Goal: Check status: Check status

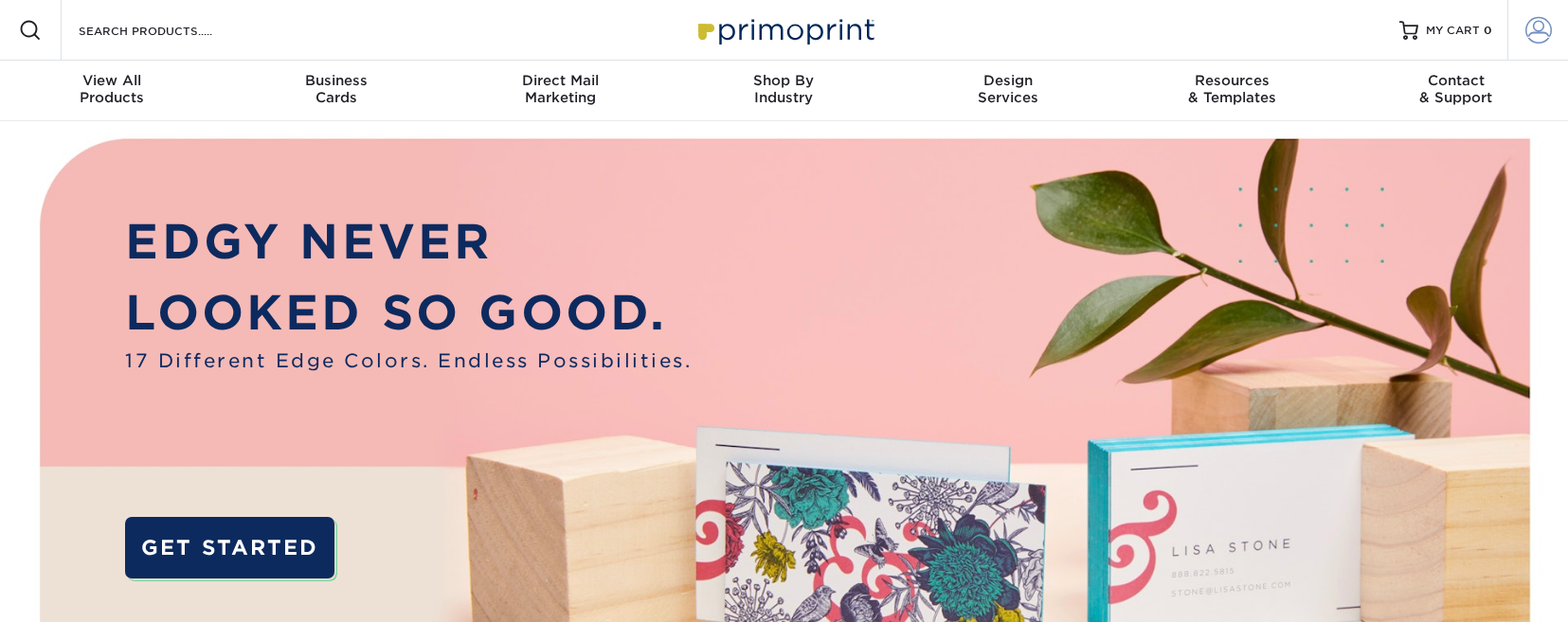
type input "[EMAIL_ADDRESS][DOMAIN_NAME]"
click at [1535, 38] on span at bounding box center [1538, 30] width 27 height 27
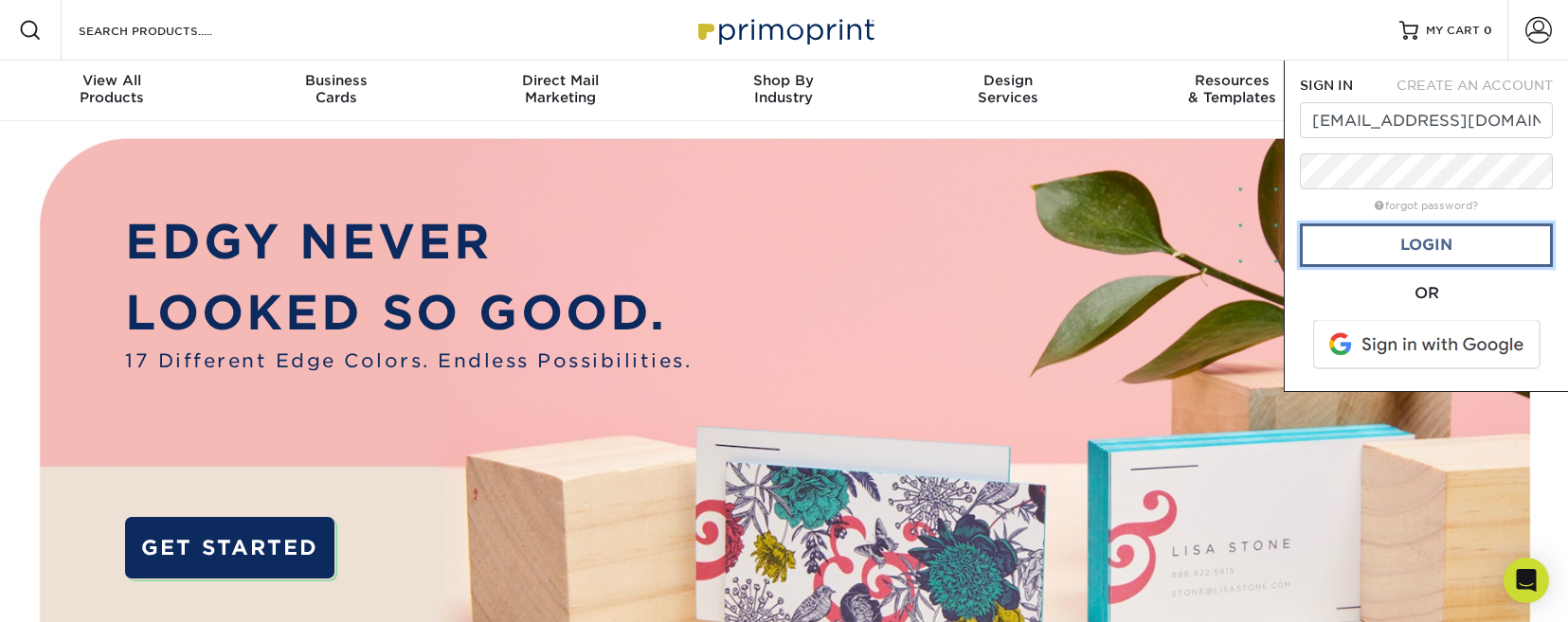
click at [1404, 238] on link "Login" at bounding box center [1426, 245] width 253 height 44
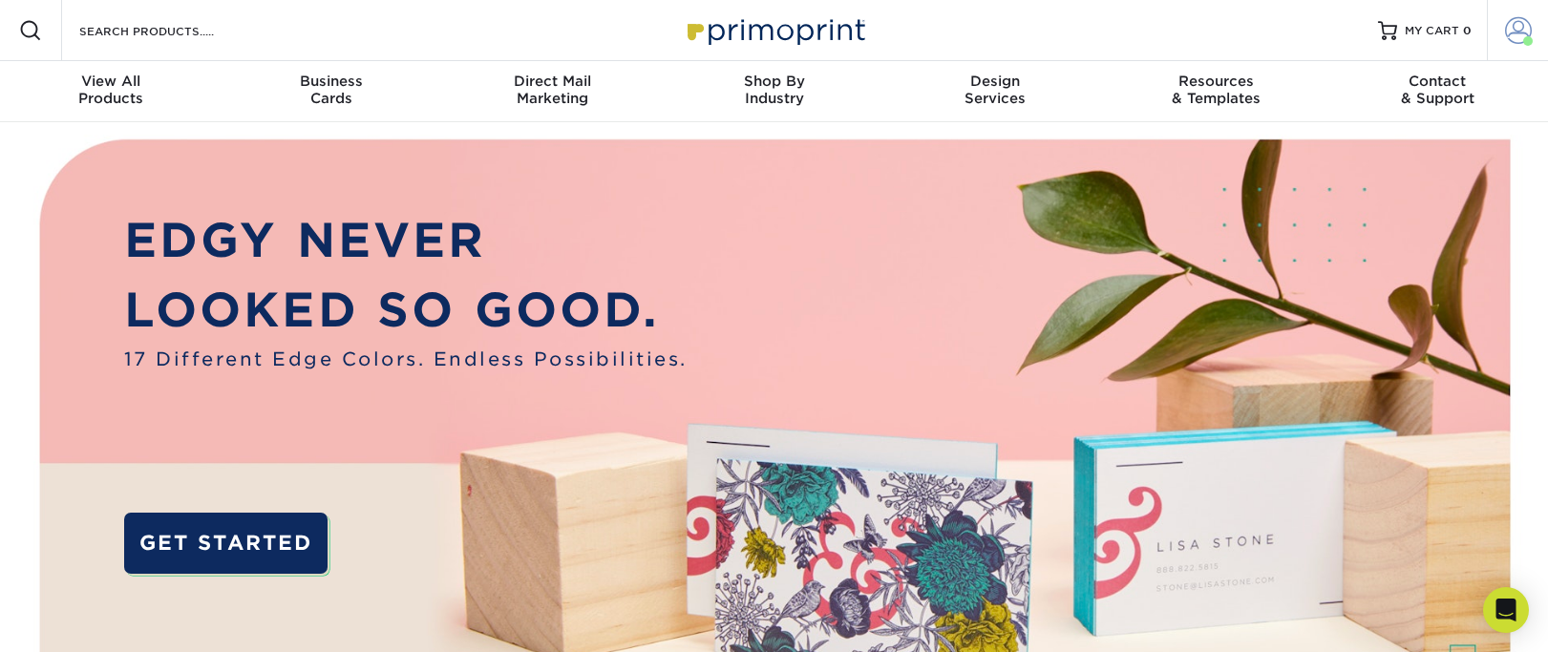
click at [1515, 34] on span at bounding box center [1518, 30] width 27 height 27
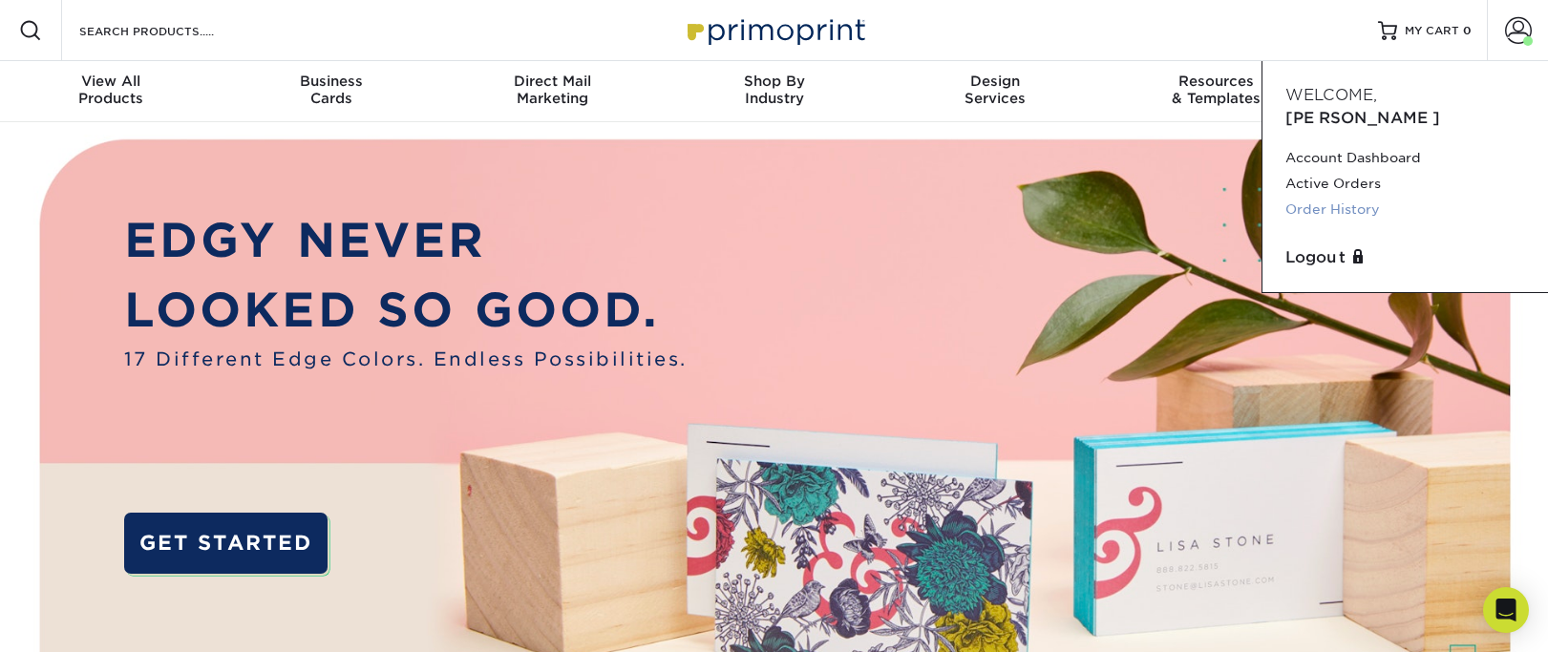
click at [1352, 197] on link "Order History" at bounding box center [1405, 210] width 240 height 26
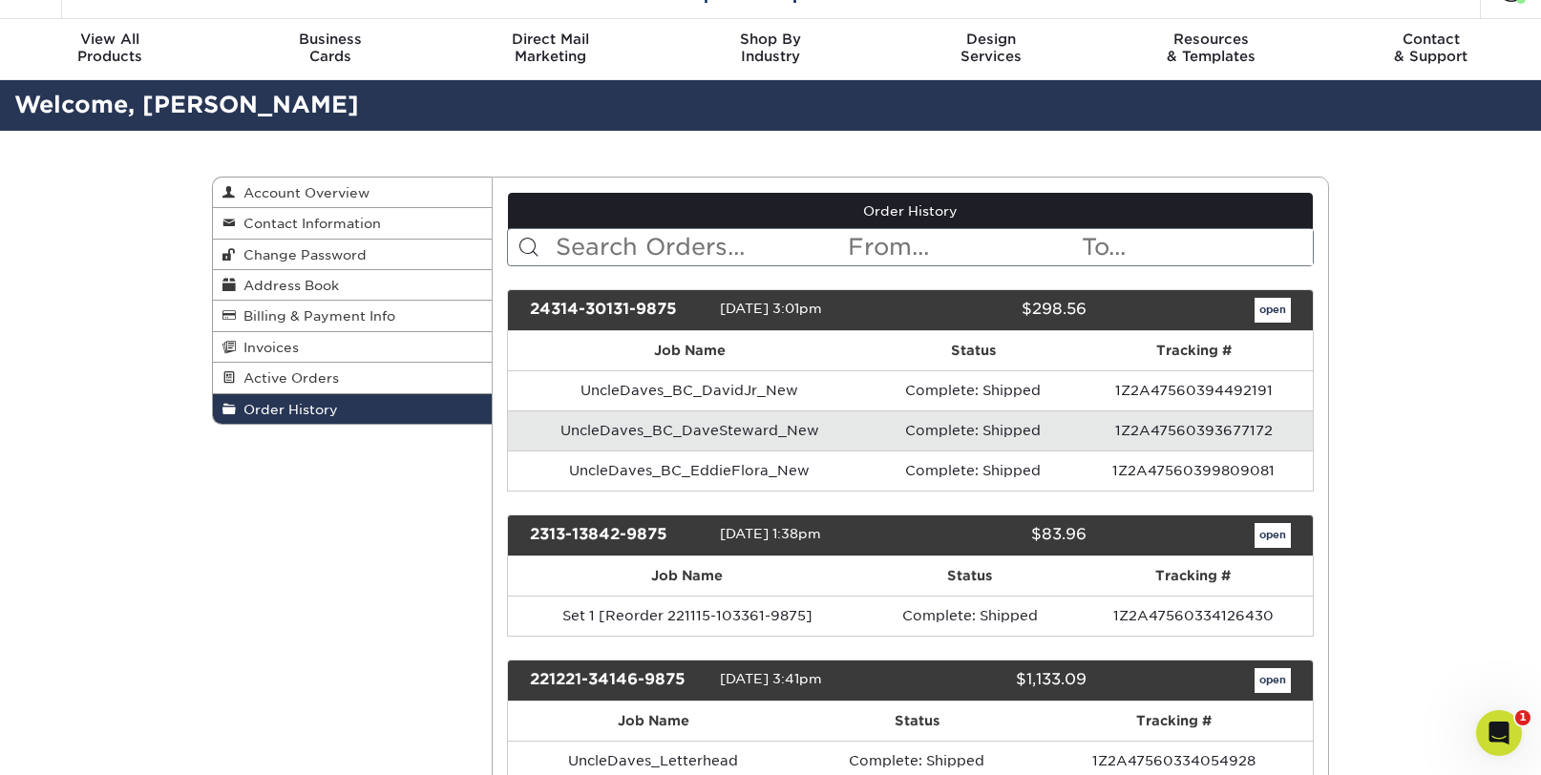
scroll to position [45, 0]
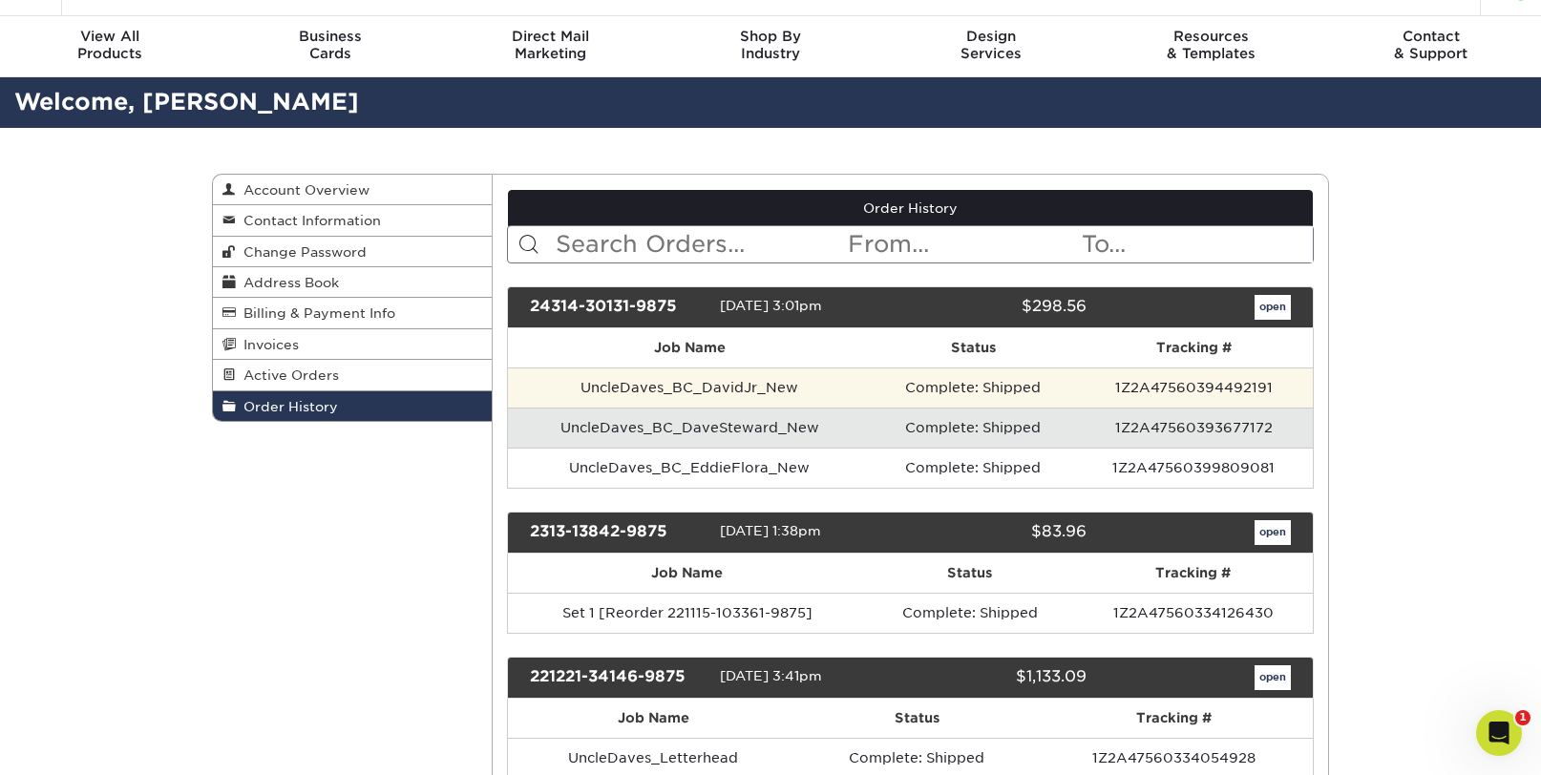
click at [1141, 387] on td "1Z2A47560394492191" at bounding box center [1194, 388] width 238 height 40
click at [1176, 384] on td "1Z2A47560394492191" at bounding box center [1194, 388] width 238 height 40
click at [676, 390] on td "UncleDaves_BC_DavidJr_New" at bounding box center [690, 388] width 365 height 40
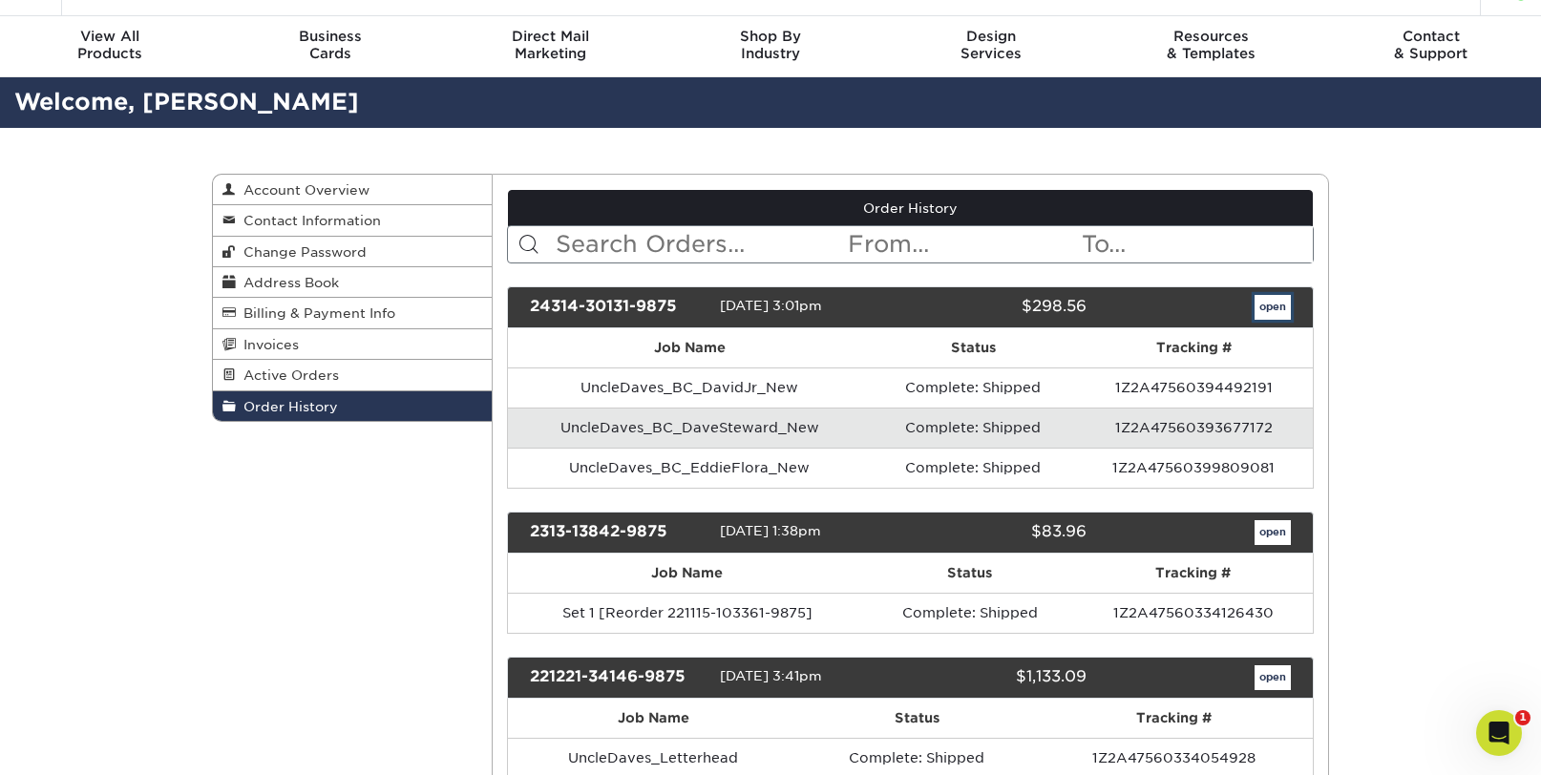
click at [1272, 309] on link "open" at bounding box center [1272, 307] width 36 height 25
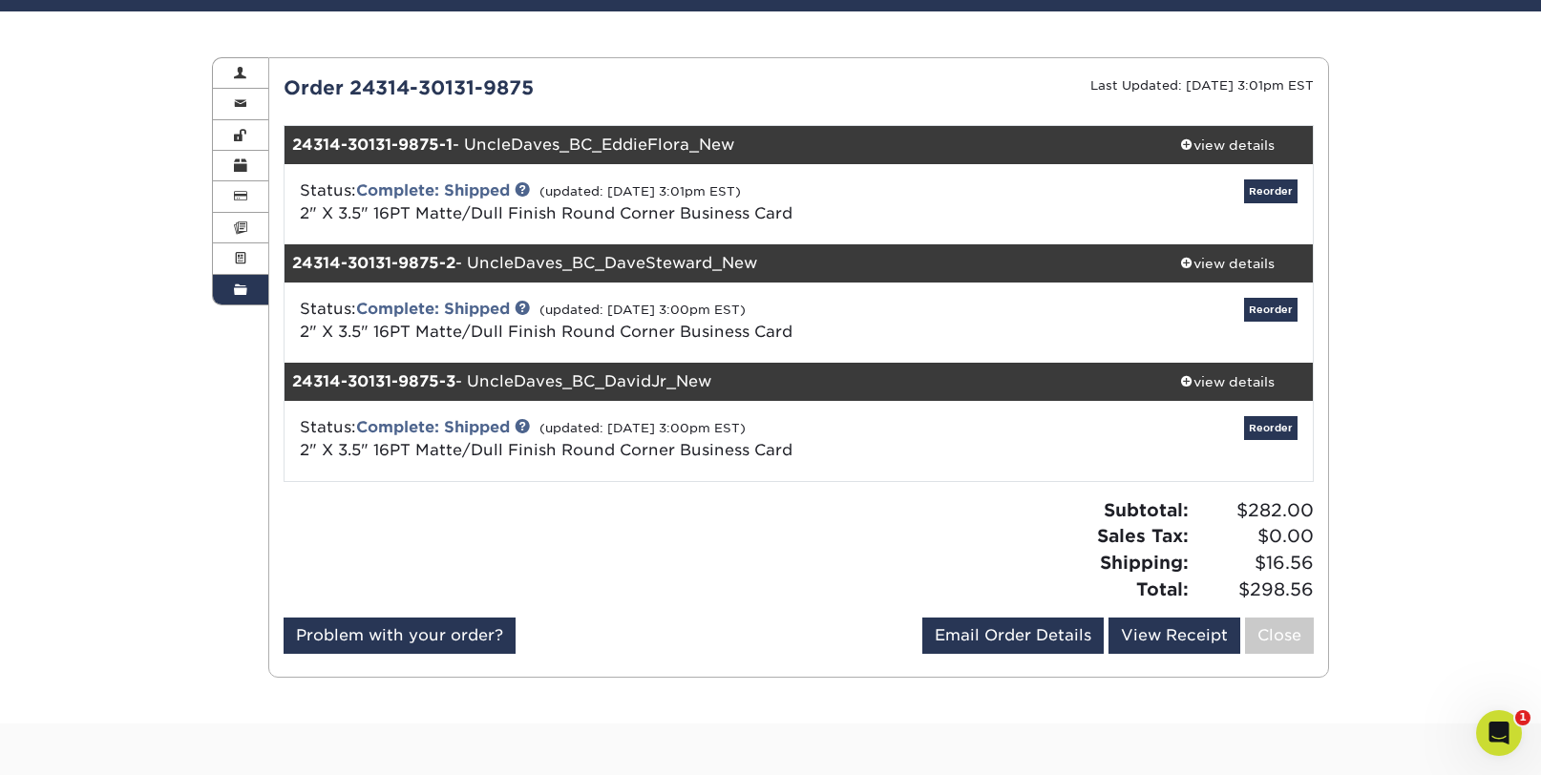
scroll to position [159, 0]
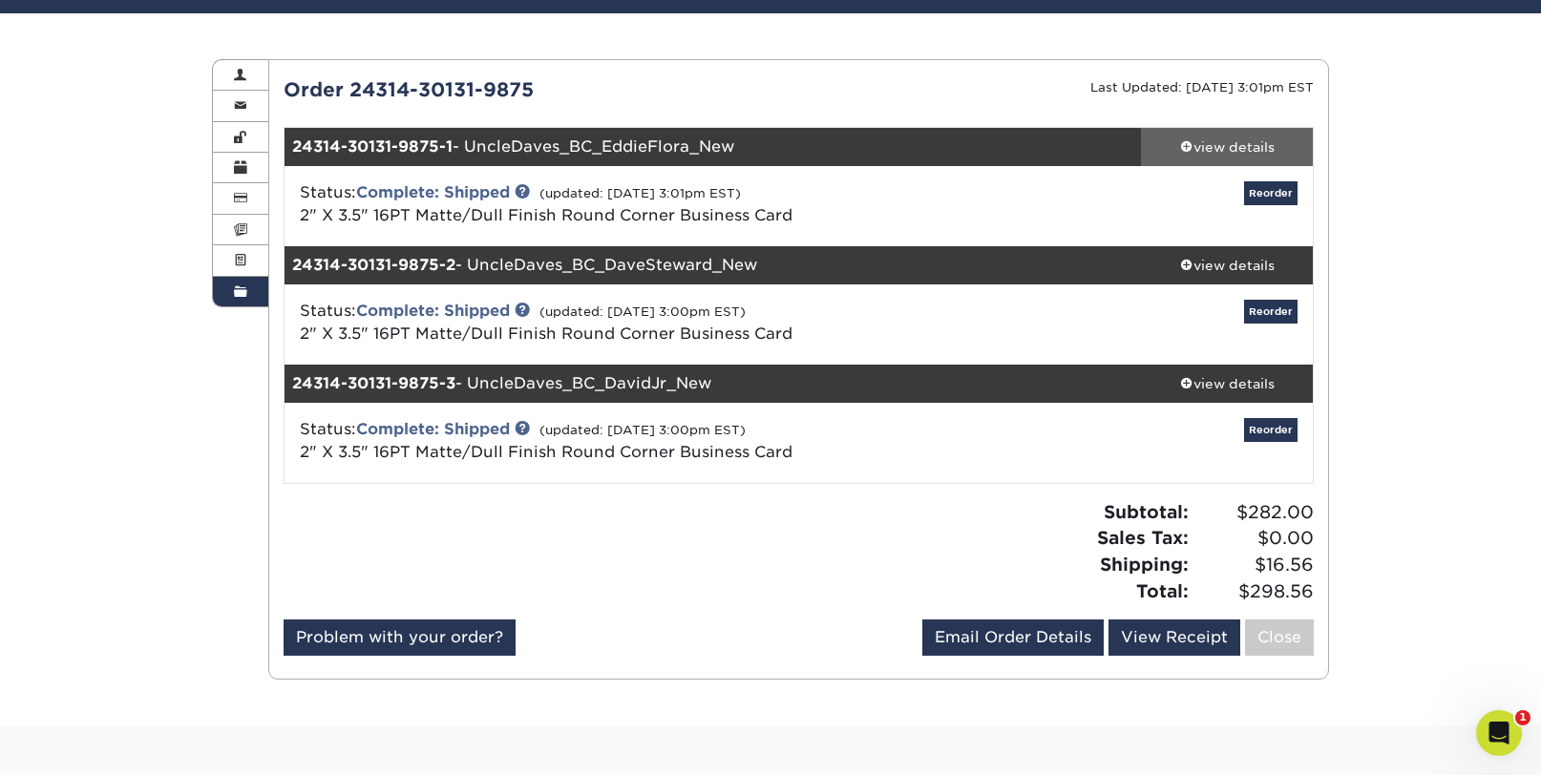
click at [1182, 145] on span at bounding box center [1186, 145] width 13 height 13
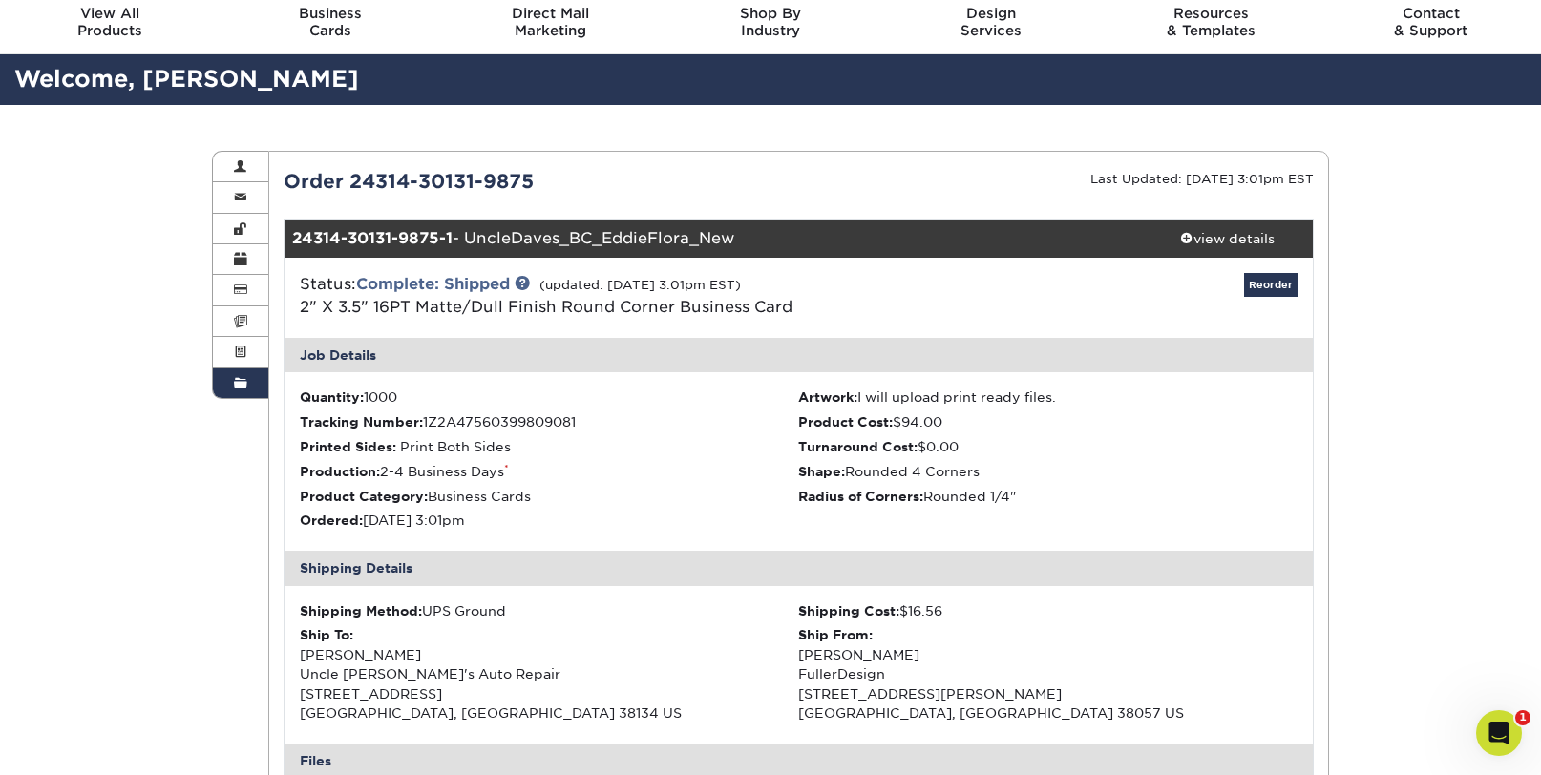
scroll to position [0, 0]
